Goal: Information Seeking & Learning: Compare options

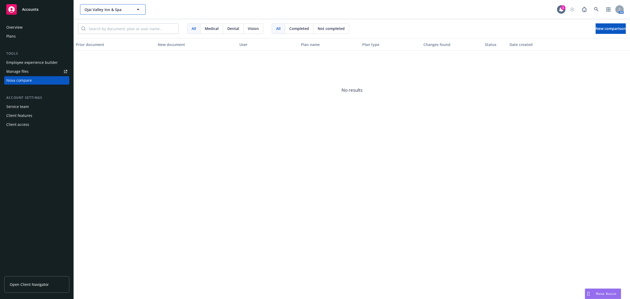
click at [123, 8] on span "Ojai Valley Inn & Spa" at bounding box center [106, 10] width 45 height 6
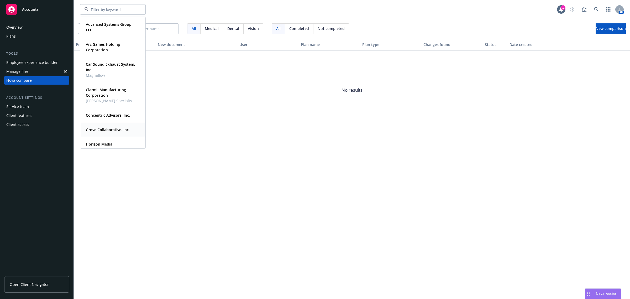
click at [97, 131] on strong "Grove Collaborative, Inc." at bounding box center [108, 129] width 44 height 5
